Goal: Learn about a topic

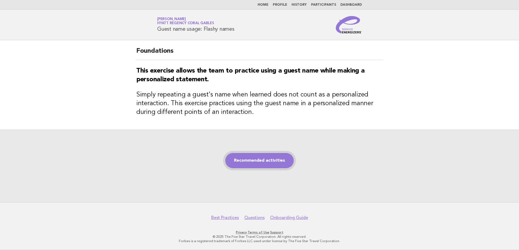
click at [262, 168] on link "Recommended activities" at bounding box center [259, 160] width 68 height 15
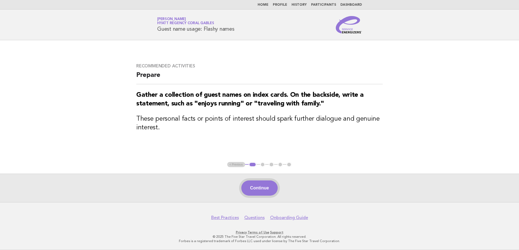
click at [260, 181] on button "Continue" at bounding box center [259, 187] width 36 height 15
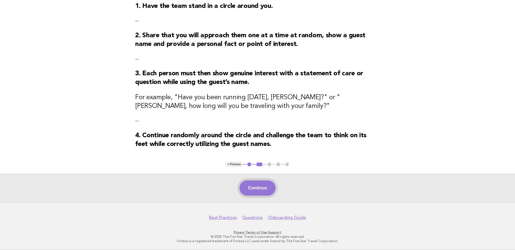
click at [262, 188] on button "Continue" at bounding box center [257, 187] width 36 height 15
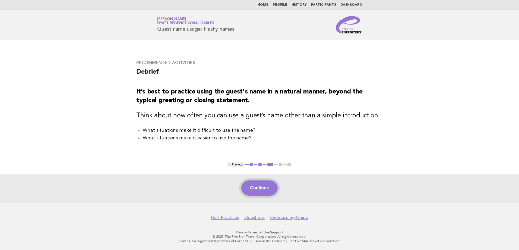
click at [268, 191] on button "Continue" at bounding box center [259, 187] width 36 height 15
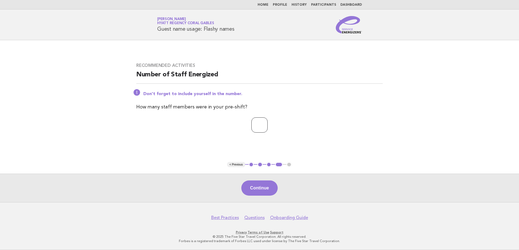
click at [267, 124] on input "*" at bounding box center [259, 124] width 16 height 15
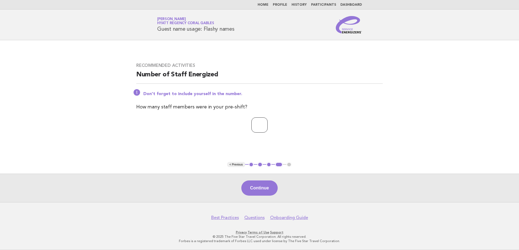
type input "*"
click at [267, 124] on input "*" at bounding box center [259, 124] width 16 height 15
click at [259, 194] on button "Continue" at bounding box center [259, 187] width 36 height 15
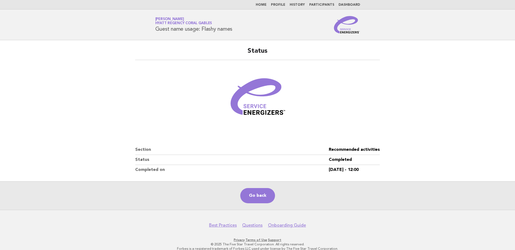
click at [267, 7] on nav "Home Profile History Participants Dashboard" at bounding box center [257, 4] width 515 height 9
click at [266, 5] on link "Home" at bounding box center [260, 4] width 11 height 3
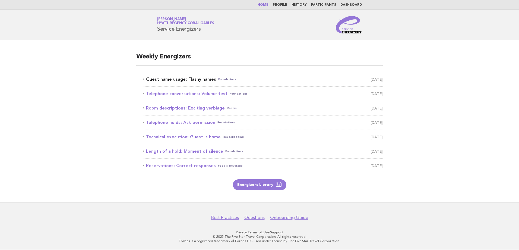
click at [190, 76] on link "Guest name usage: Flashy names Foundations September 30" at bounding box center [263, 79] width 240 height 8
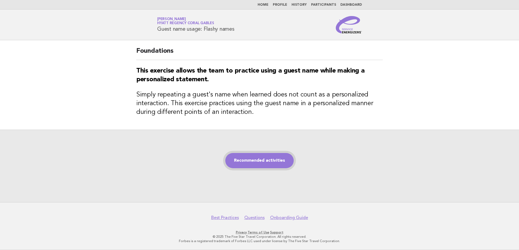
click at [282, 164] on link "Recommended activities" at bounding box center [259, 160] width 68 height 15
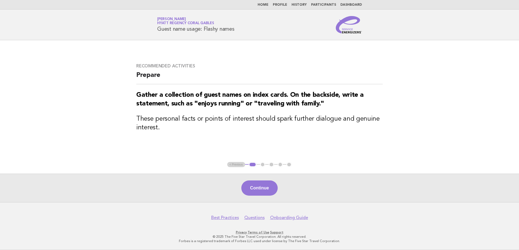
drag, startPoint x: 259, startPoint y: 188, endPoint x: 256, endPoint y: 189, distance: 2.8
click at [259, 188] on button "Continue" at bounding box center [259, 187] width 36 height 15
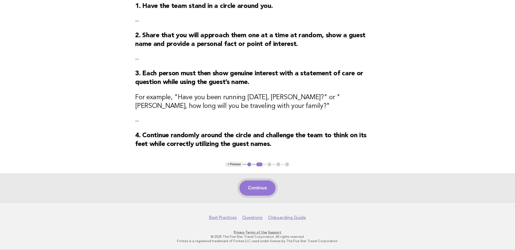
click at [270, 192] on button "Continue" at bounding box center [257, 187] width 36 height 15
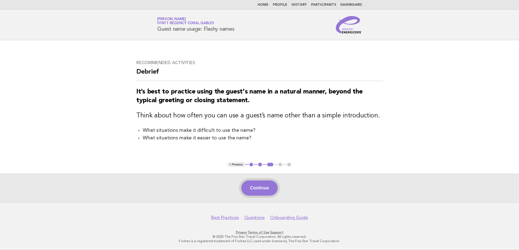
click at [270, 190] on button "Continue" at bounding box center [259, 187] width 36 height 15
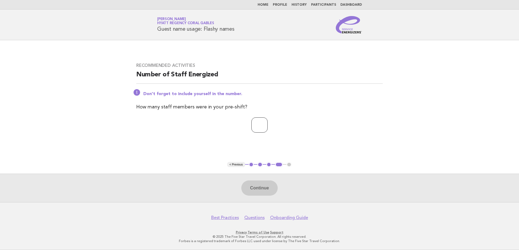
click at [267, 123] on input "*" at bounding box center [259, 124] width 16 height 15
type input "*"
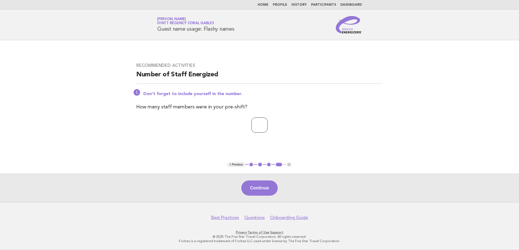
click at [267, 123] on input "*" at bounding box center [259, 124] width 16 height 15
click at [265, 193] on button "Continue" at bounding box center [259, 187] width 36 height 15
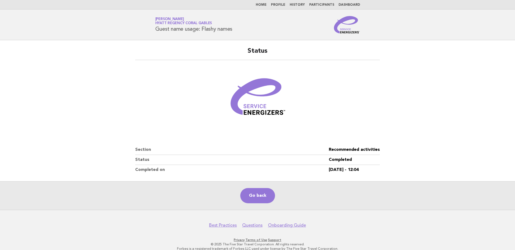
click at [265, 4] on link "Home" at bounding box center [260, 4] width 11 height 3
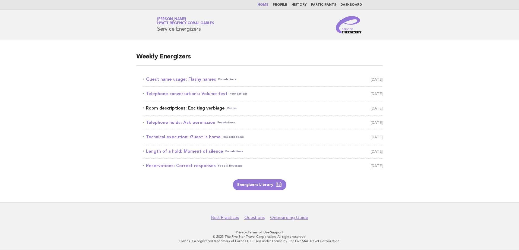
click at [204, 108] on link "Room descriptions: Exciting verbiage Rooms [DATE]" at bounding box center [263, 108] width 240 height 8
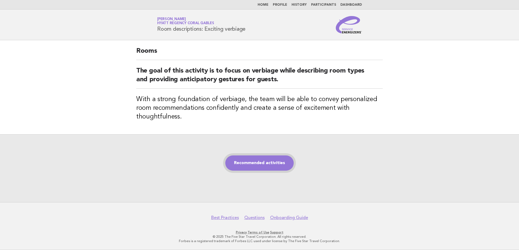
click at [276, 163] on link "Recommended activities" at bounding box center [259, 162] width 68 height 15
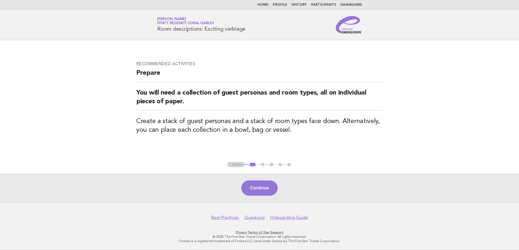
drag, startPoint x: 264, startPoint y: 193, endPoint x: 263, endPoint y: 191, distance: 2.9
click at [264, 193] on button "Continue" at bounding box center [259, 187] width 36 height 15
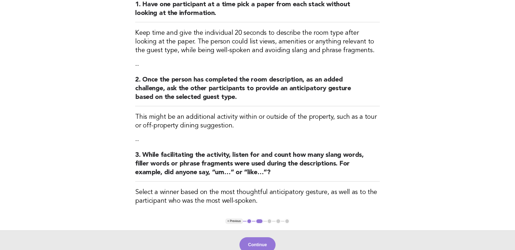
scroll to position [130, 0]
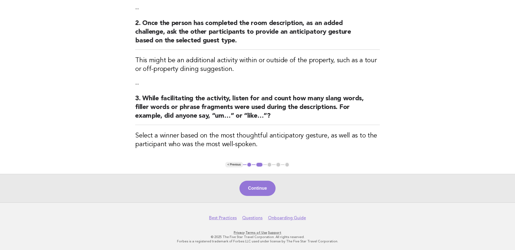
click at [277, 182] on div "Continue" at bounding box center [257, 188] width 515 height 28
click at [266, 188] on button "Continue" at bounding box center [257, 187] width 36 height 15
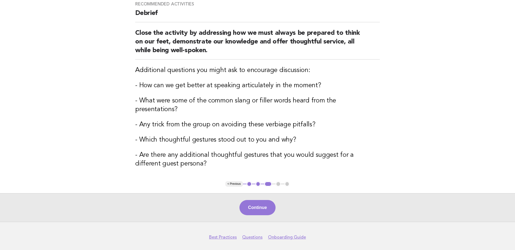
scroll to position [56, 0]
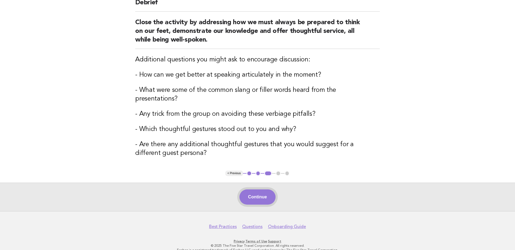
click at [261, 189] on button "Continue" at bounding box center [257, 196] width 36 height 15
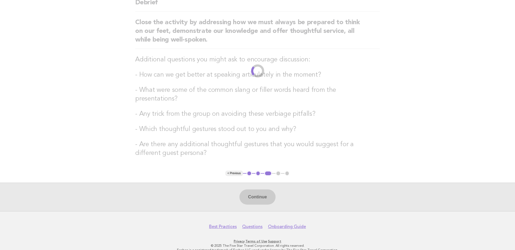
scroll to position [0, 0]
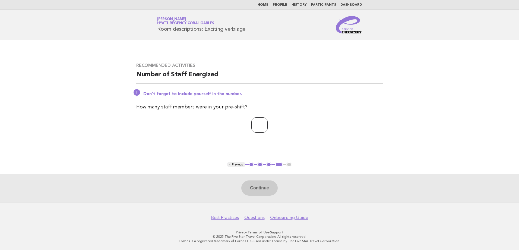
click at [267, 124] on input "*" at bounding box center [259, 124] width 16 height 15
type input "*"
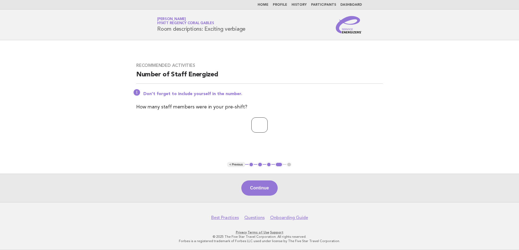
click at [267, 124] on input "*" at bounding box center [259, 124] width 16 height 15
click at [258, 189] on button "Continue" at bounding box center [259, 187] width 36 height 15
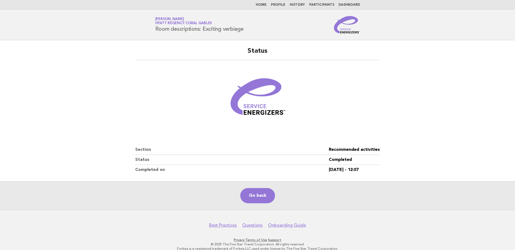
click at [266, 4] on link "Home" at bounding box center [260, 4] width 11 height 3
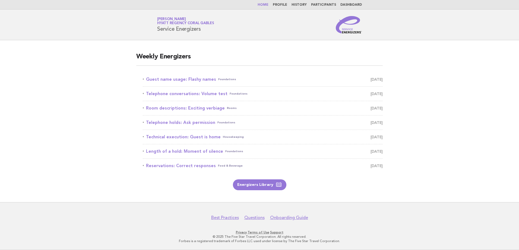
drag, startPoint x: 203, startPoint y: 122, endPoint x: 128, endPoint y: 121, distance: 75.1
click at [203, 122] on link "Telephone holds: Ask permission Foundations [DATE]" at bounding box center [263, 123] width 240 height 8
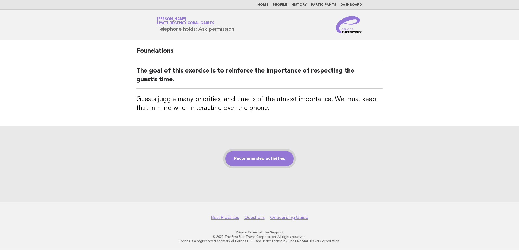
click at [246, 159] on link "Recommended activities" at bounding box center [259, 158] width 68 height 15
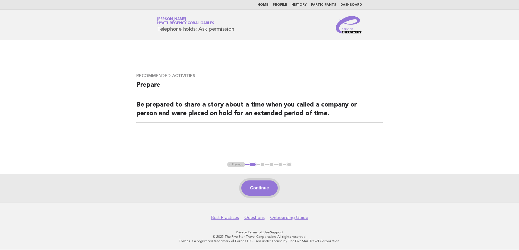
click at [274, 187] on button "Continue" at bounding box center [259, 187] width 36 height 15
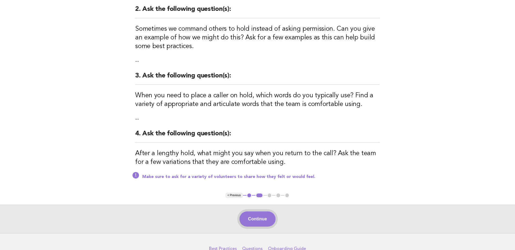
click at [262, 222] on button "Continue" at bounding box center [257, 218] width 36 height 15
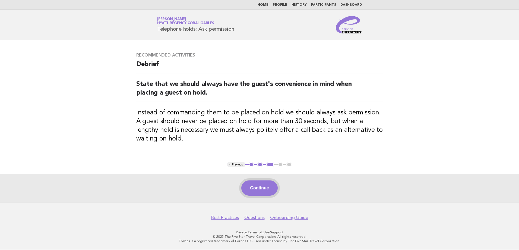
click at [250, 181] on button "Continue" at bounding box center [259, 187] width 36 height 15
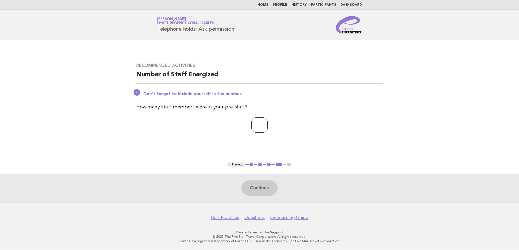
drag, startPoint x: 266, startPoint y: 119, endPoint x: 269, endPoint y: 122, distance: 4.2
click at [266, 119] on input "number" at bounding box center [259, 124] width 16 height 15
click at [267, 122] on input "*" at bounding box center [259, 124] width 16 height 15
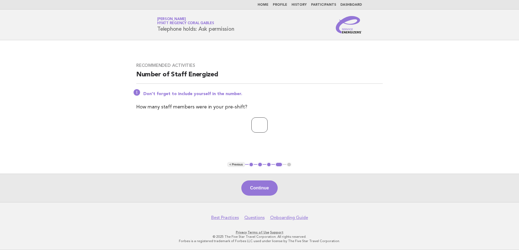
click at [267, 122] on input "*" at bounding box center [259, 124] width 16 height 15
type input "*"
click at [267, 122] on input "*" at bounding box center [259, 124] width 16 height 15
click at [258, 189] on button "Continue" at bounding box center [259, 187] width 36 height 15
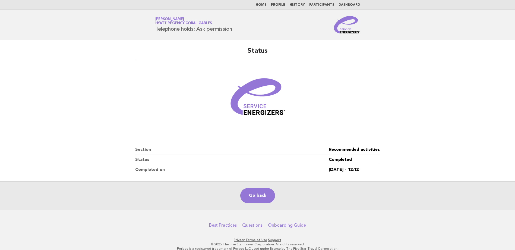
click at [266, 4] on link "Home" at bounding box center [260, 4] width 11 height 3
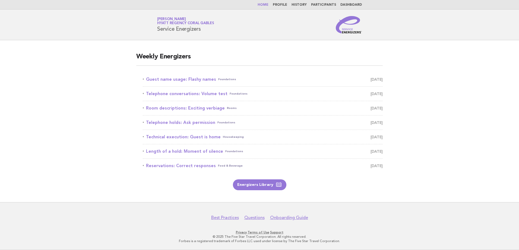
drag, startPoint x: 210, startPoint y: 138, endPoint x: 228, endPoint y: 157, distance: 26.5
click at [210, 138] on link "Technical execution: Guest is home Housekeeping October 4" at bounding box center [263, 137] width 240 height 8
